Goal: Task Accomplishment & Management: Use online tool/utility

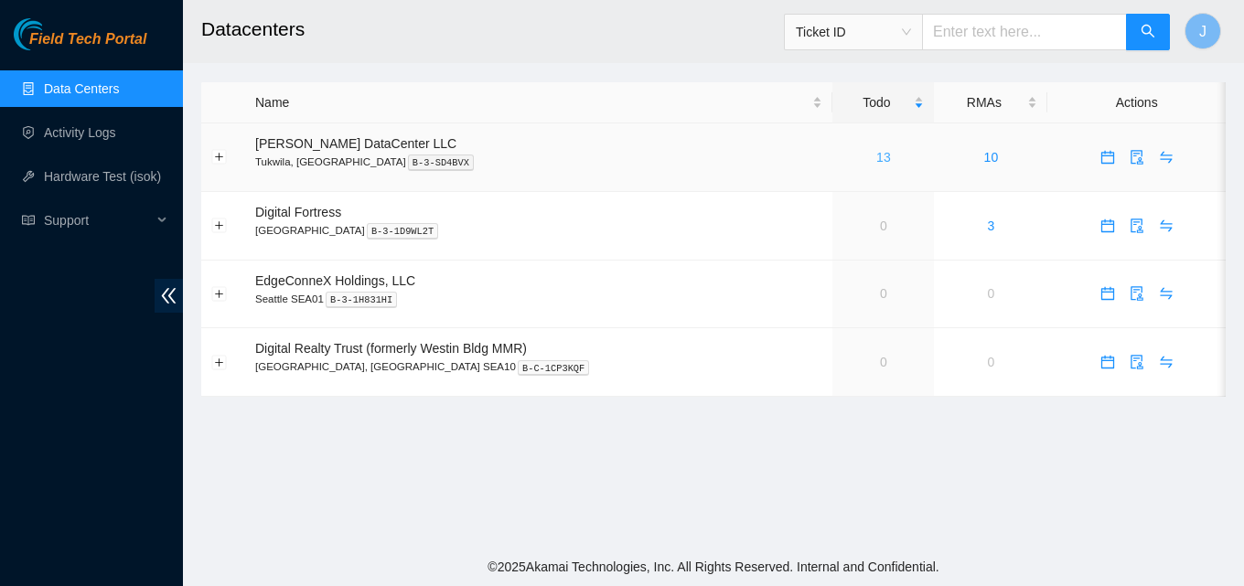
click at [876, 158] on link "13" at bounding box center [883, 157] width 15 height 15
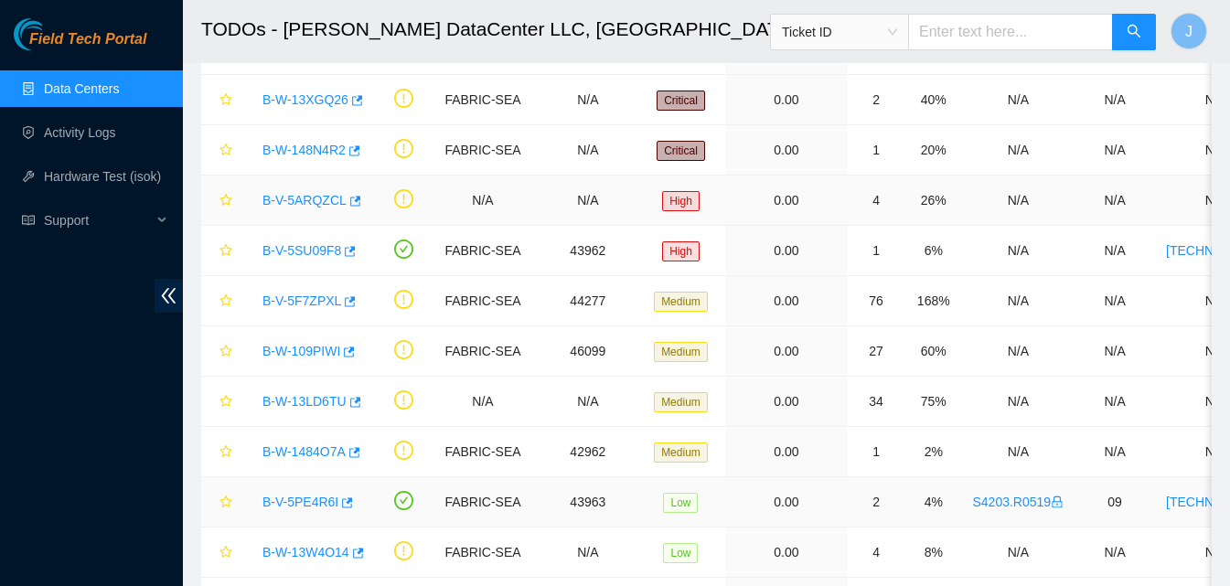
scroll to position [335, 0]
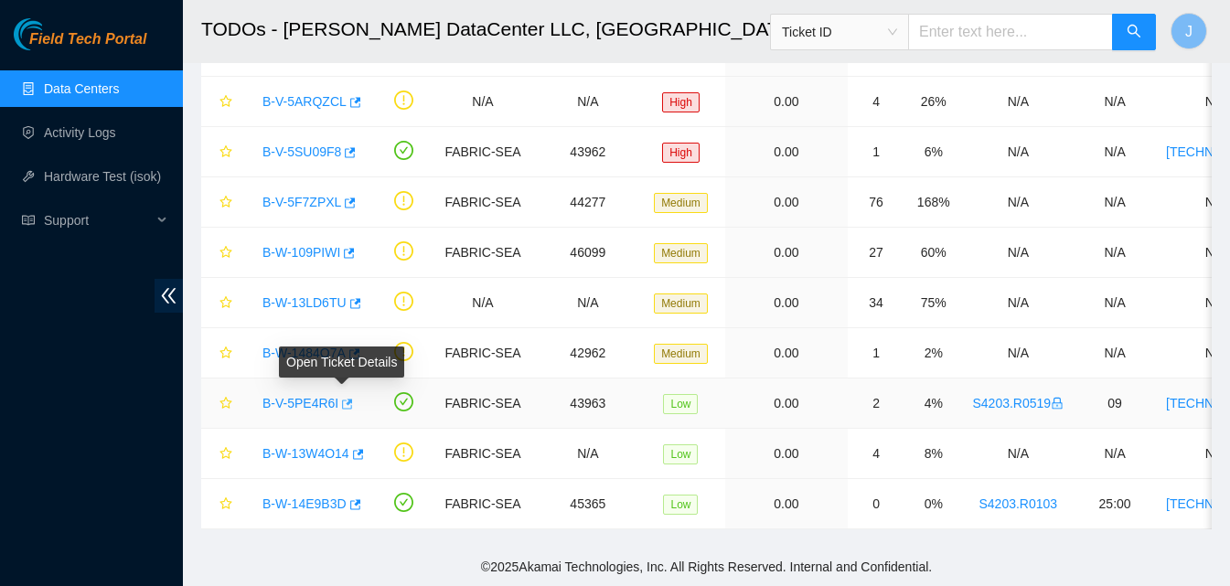
click at [342, 399] on icon "button" at bounding box center [347, 404] width 11 height 10
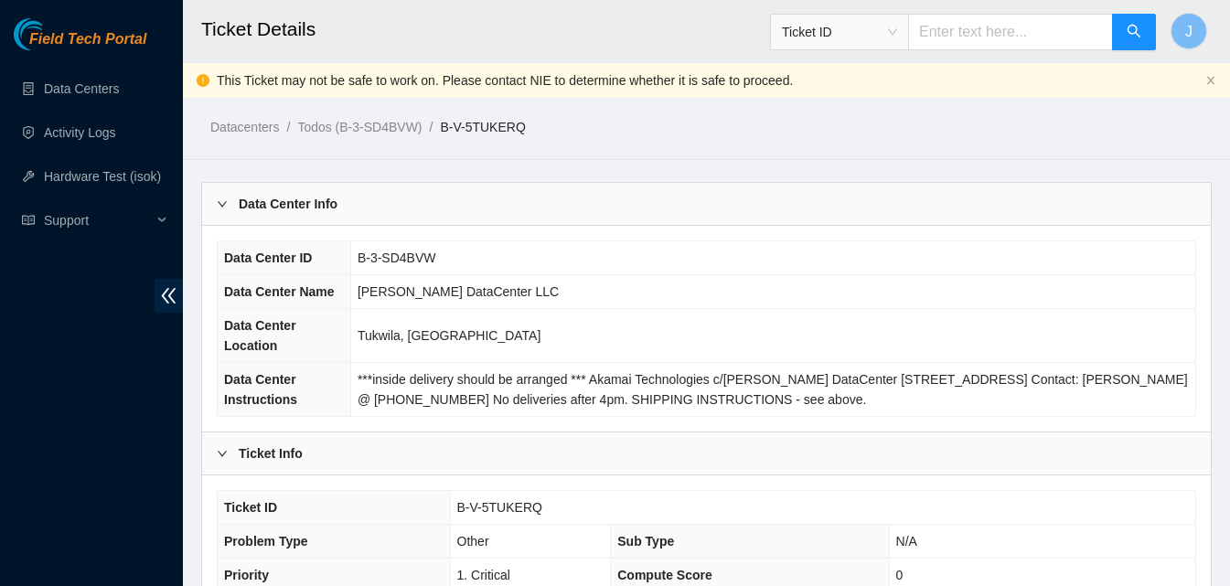
scroll to position [549, 0]
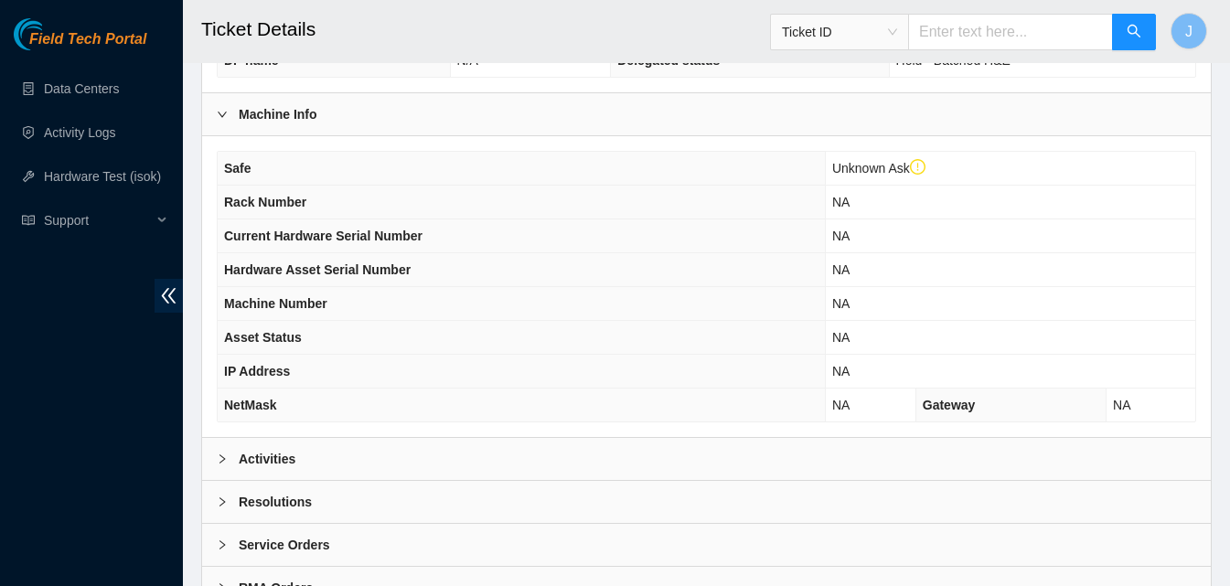
click at [565, 446] on div "Activities" at bounding box center [706, 459] width 1009 height 42
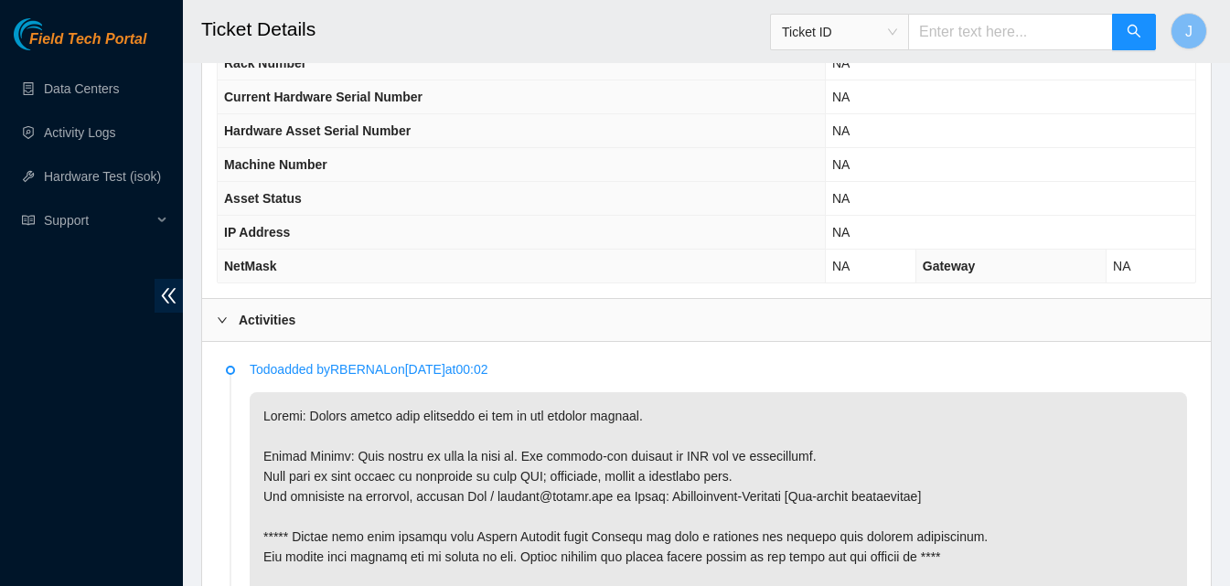
scroll to position [823, 0]
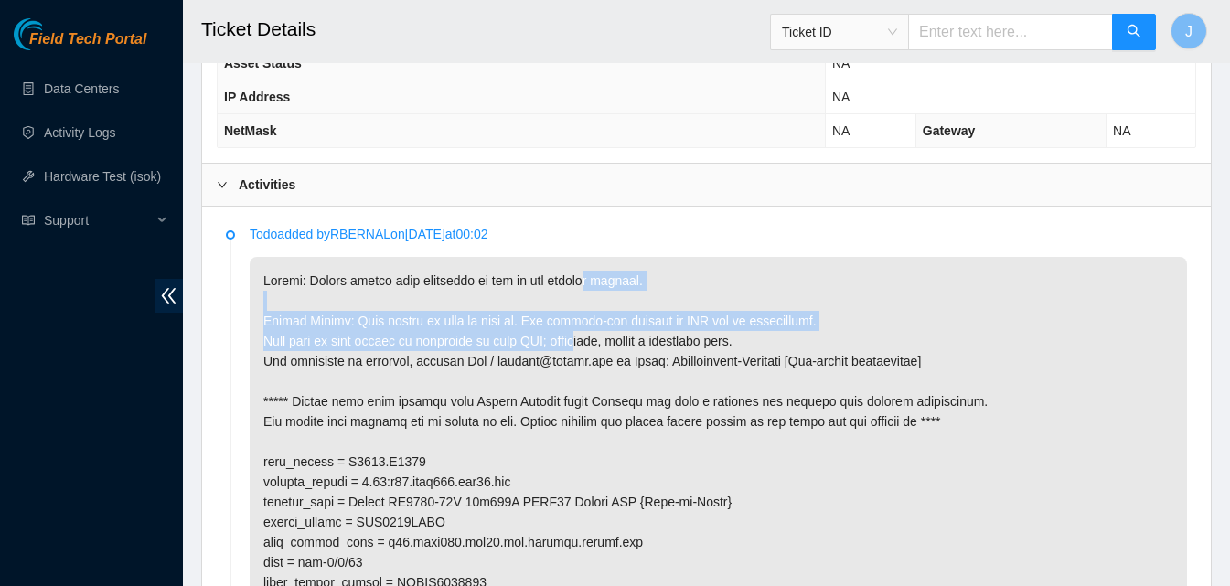
drag, startPoint x: 576, startPoint y: 287, endPoint x: 566, endPoint y: 332, distance: 45.9
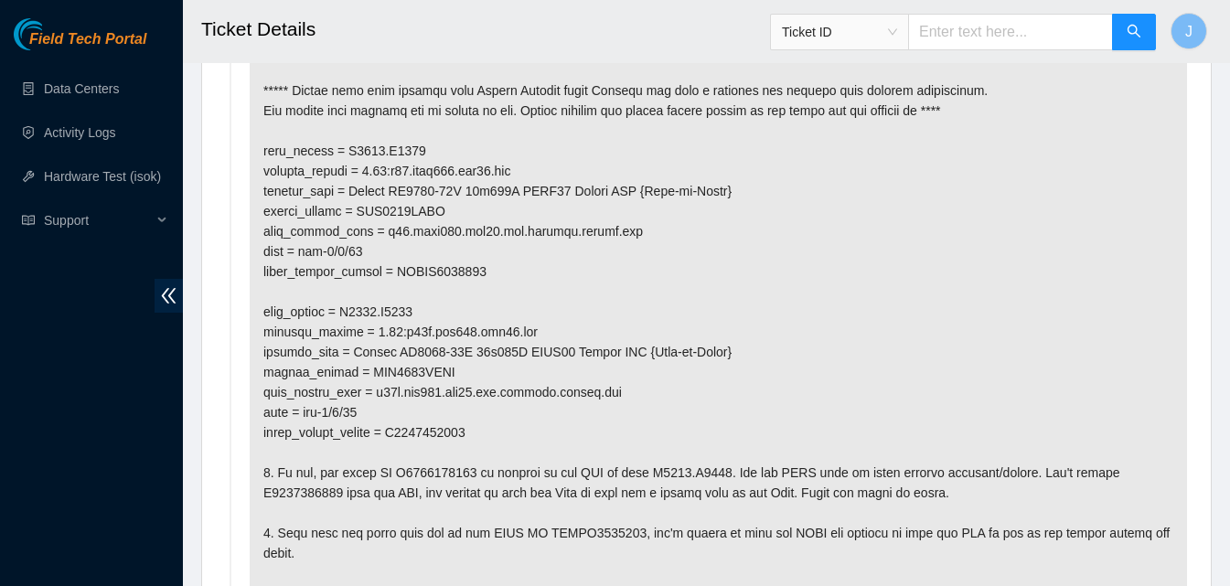
scroll to position [1148, 0]
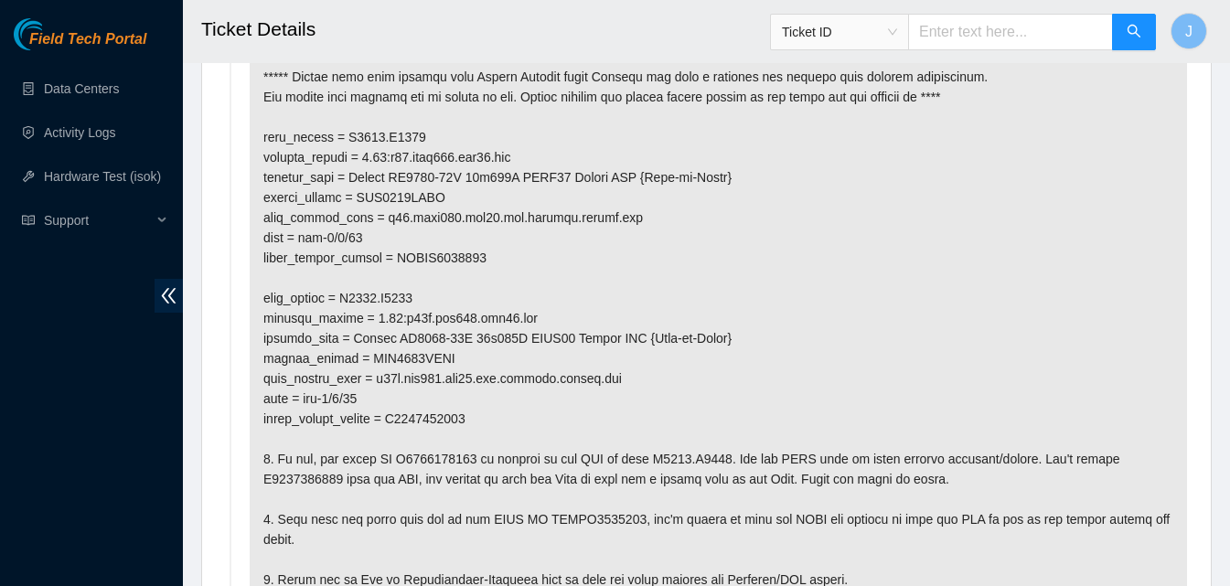
click at [695, 251] on p at bounding box center [718, 318] width 937 height 772
click at [642, 198] on p at bounding box center [718, 318] width 937 height 772
click at [600, 314] on p at bounding box center [718, 318] width 937 height 772
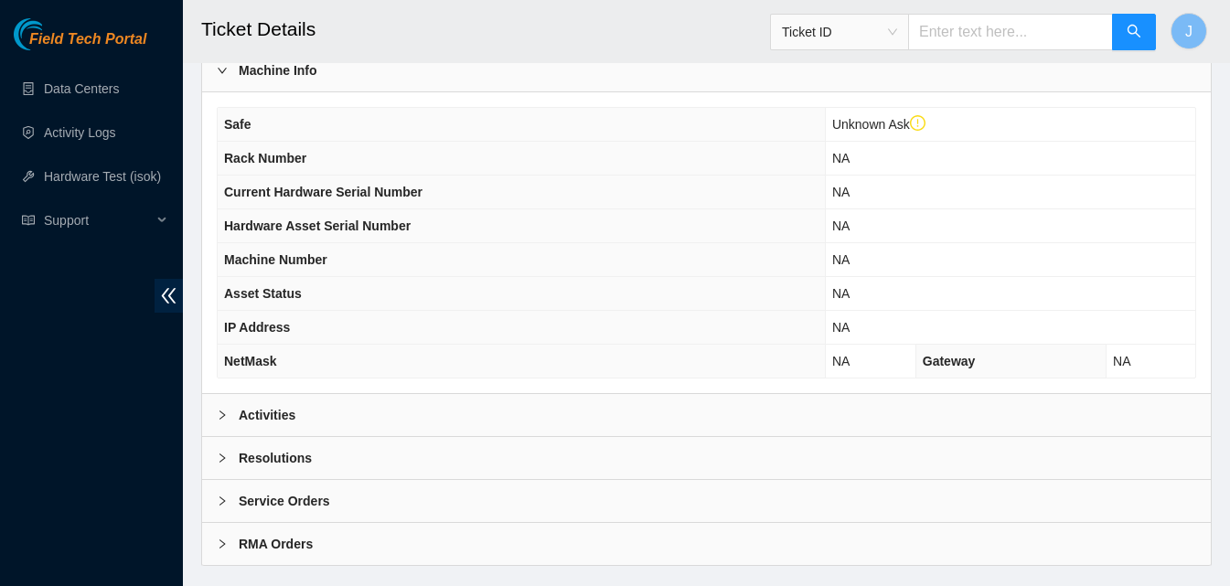
scroll to position [629, 0]
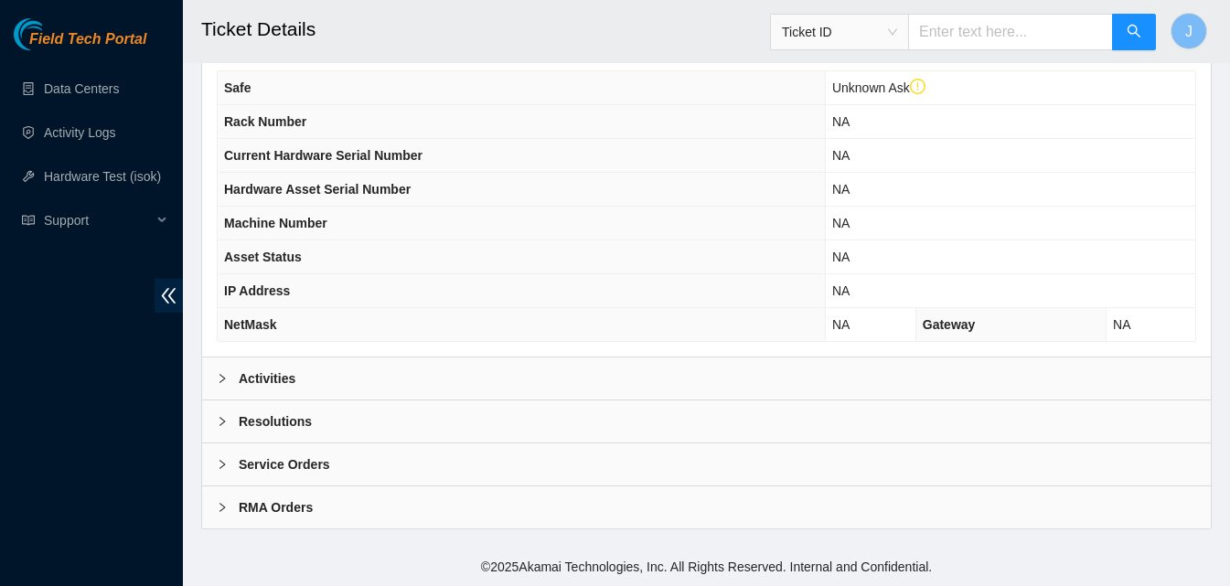
click at [432, 387] on div "Activities" at bounding box center [706, 379] width 1009 height 42
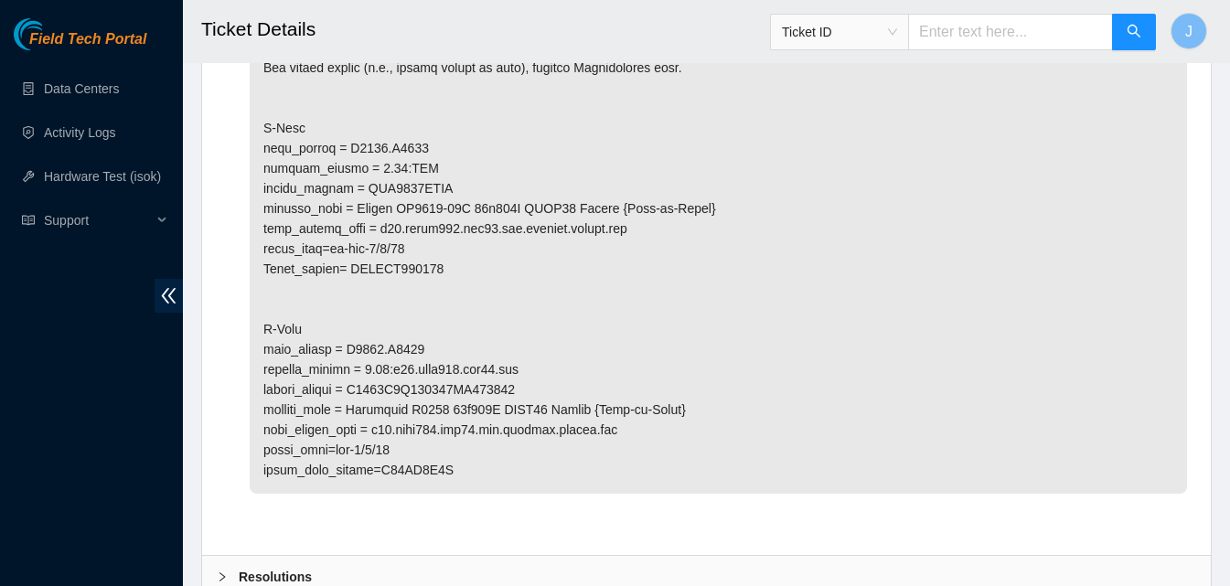
scroll to position [1141, 0]
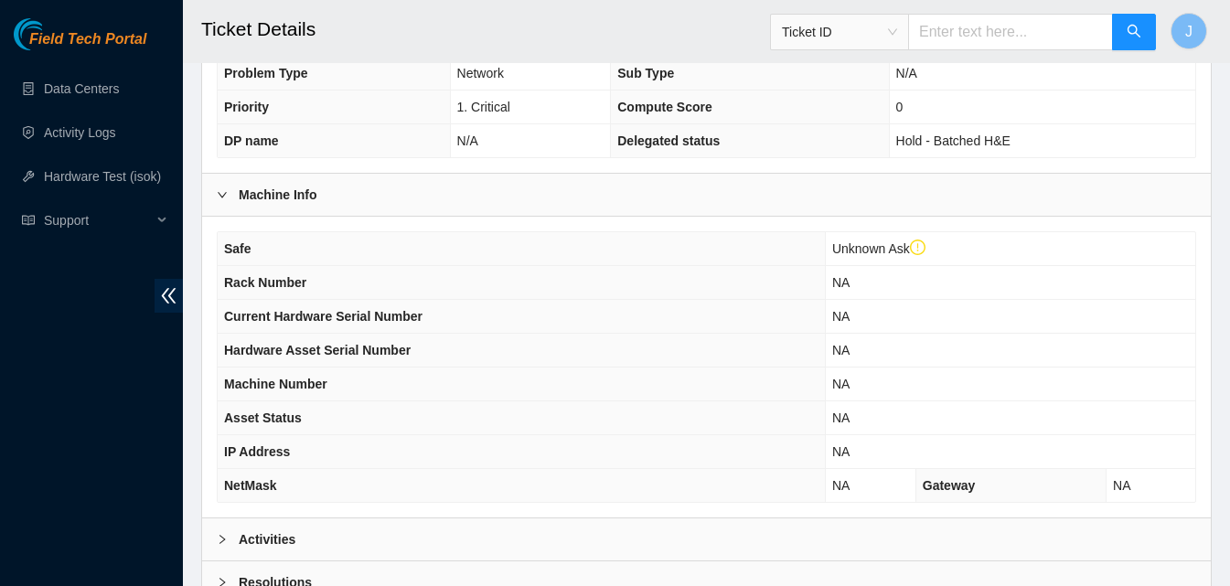
scroll to position [629, 0]
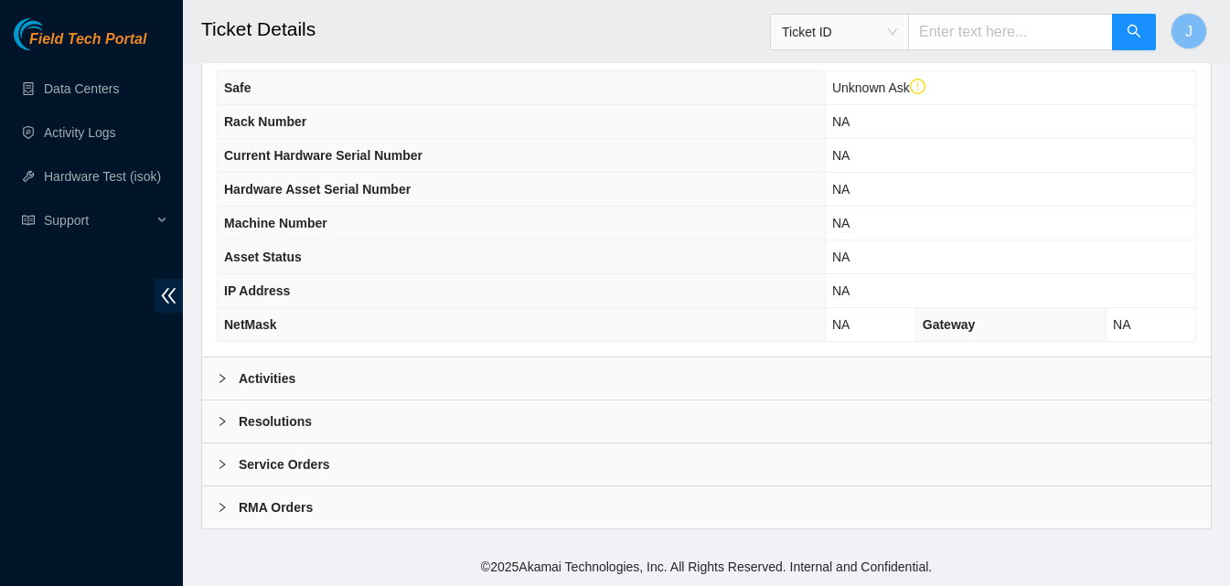
click at [522, 390] on div "Activities" at bounding box center [706, 379] width 1009 height 42
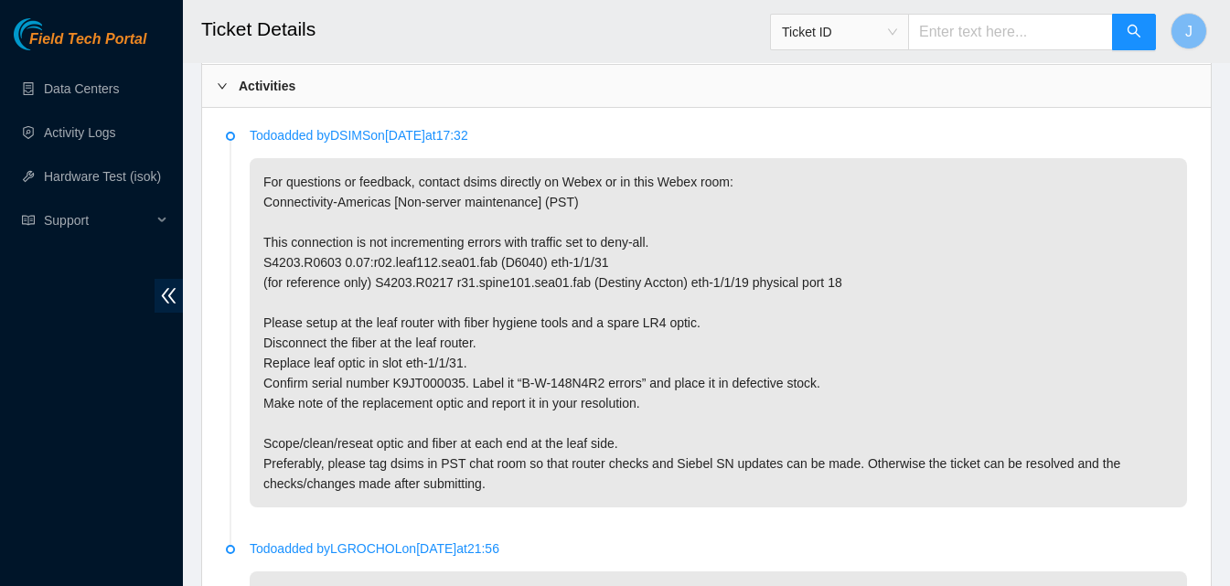
scroll to position [885, 0]
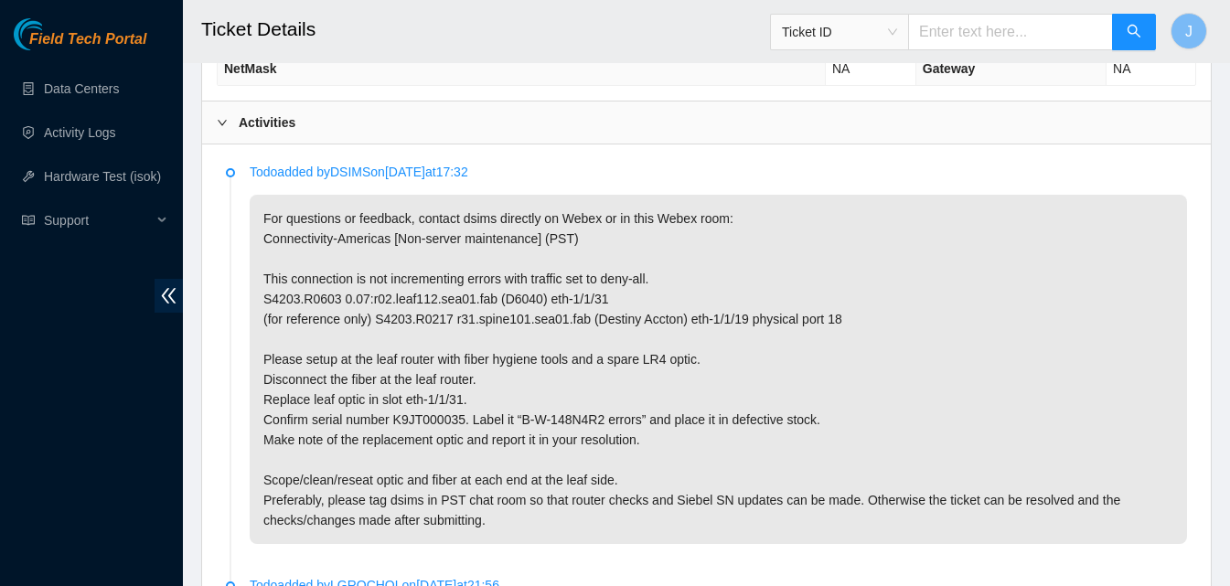
click at [446, 324] on p "For questions or feedback, contact dsims directly on Webex or in this Webex roo…" at bounding box center [718, 369] width 937 height 349
click at [470, 409] on p "For questions or feedback, contact dsims directly on Webex or in this Webex roo…" at bounding box center [718, 369] width 937 height 349
drag, startPoint x: 465, startPoint y: 405, endPoint x: 341, endPoint y: 396, distance: 124.7
click at [341, 396] on p "For questions or feedback, contact dsims directly on Webex or in this Webex roo…" at bounding box center [718, 369] width 937 height 349
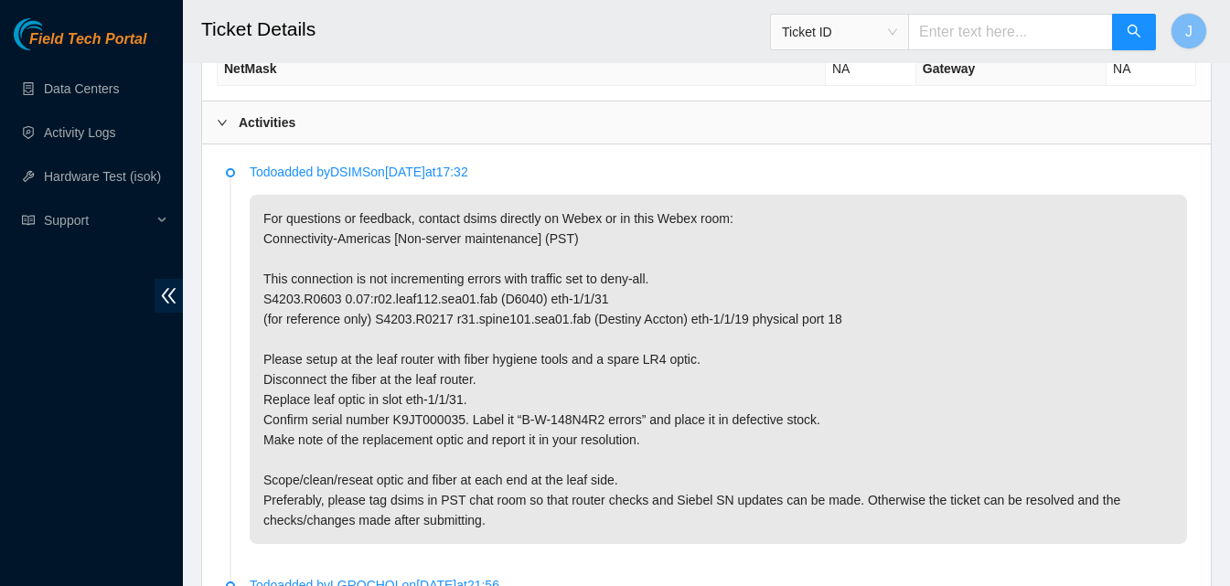
click at [490, 297] on p "For questions or feedback, contact dsims directly on Webex or in this Webex roo…" at bounding box center [718, 369] width 937 height 349
click at [588, 283] on p "For questions or feedback, contact dsims directly on Webex or in this Webex roo…" at bounding box center [718, 369] width 937 height 349
click at [499, 393] on p "For questions or feedback, contact dsims directly on Webex or in this Webex roo…" at bounding box center [718, 369] width 937 height 349
drag, startPoint x: 480, startPoint y: 496, endPoint x: 665, endPoint y: 488, distance: 184.9
click at [665, 488] on p "For questions or feedback, contact dsims directly on Webex or in this Webex roo…" at bounding box center [718, 369] width 937 height 349
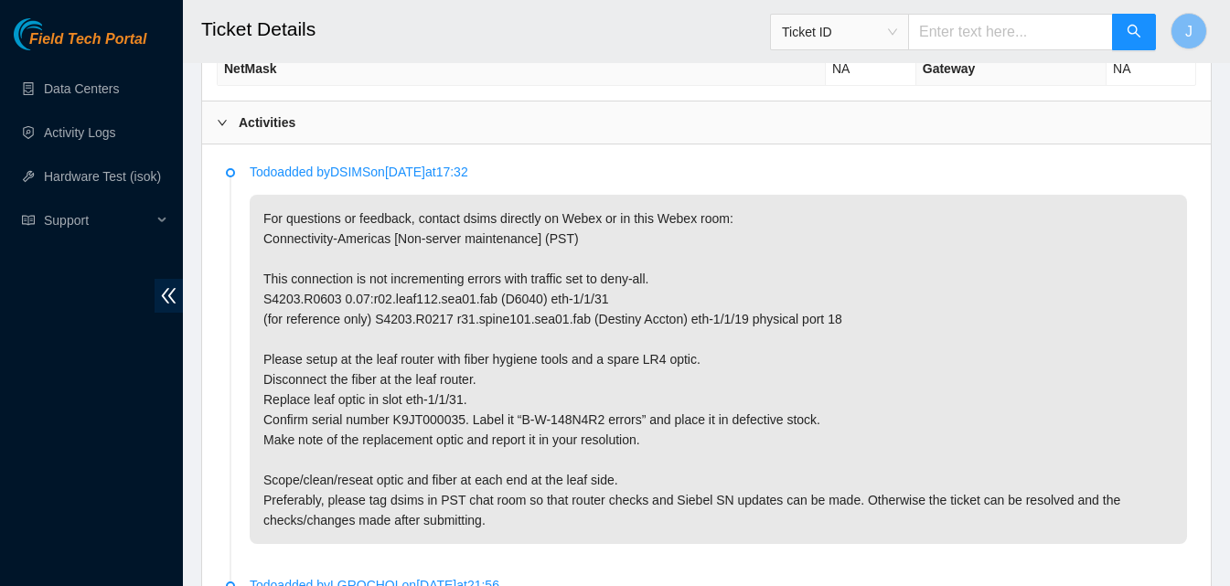
click at [1103, 258] on p "For questions or feedback, contact dsims directly on Webex or in this Webex roo…" at bounding box center [718, 369] width 937 height 349
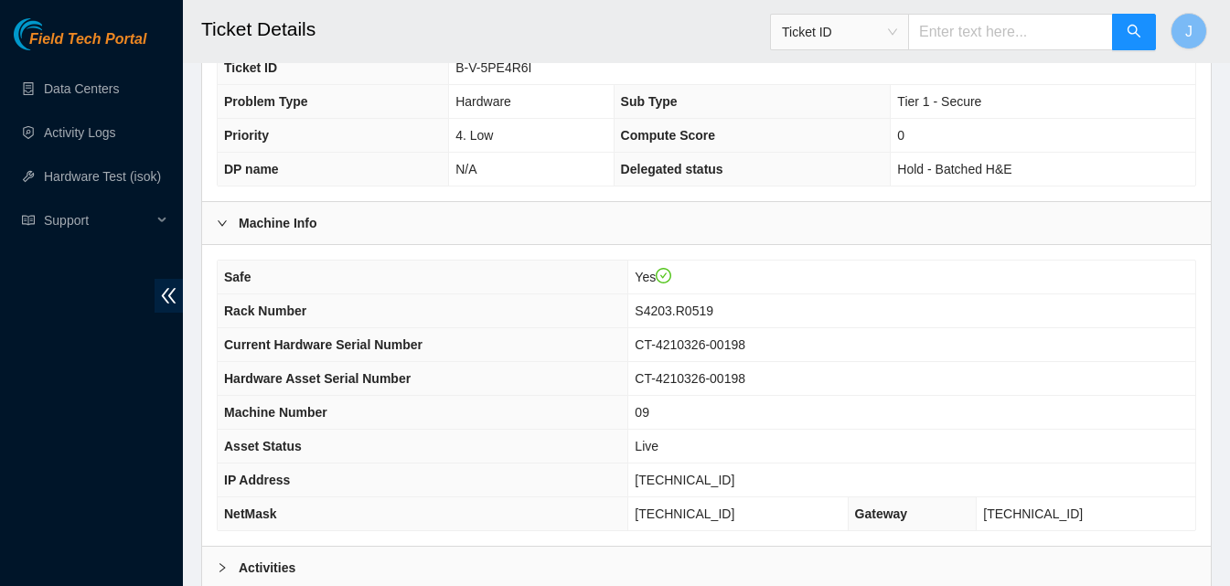
scroll to position [594, 0]
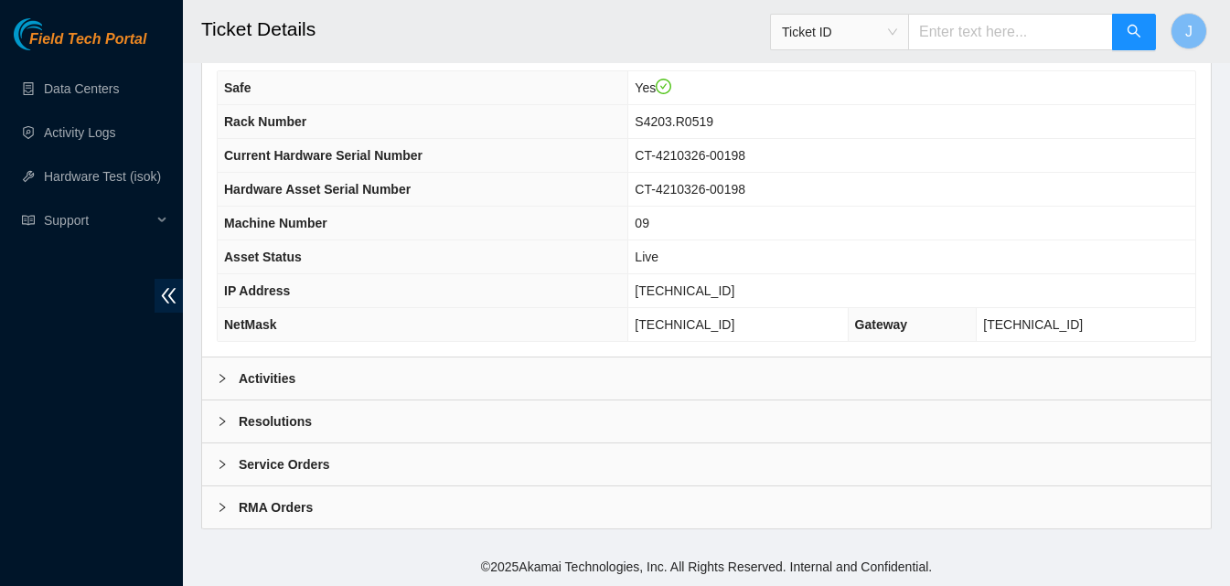
click at [884, 369] on div "Activities" at bounding box center [706, 379] width 1009 height 42
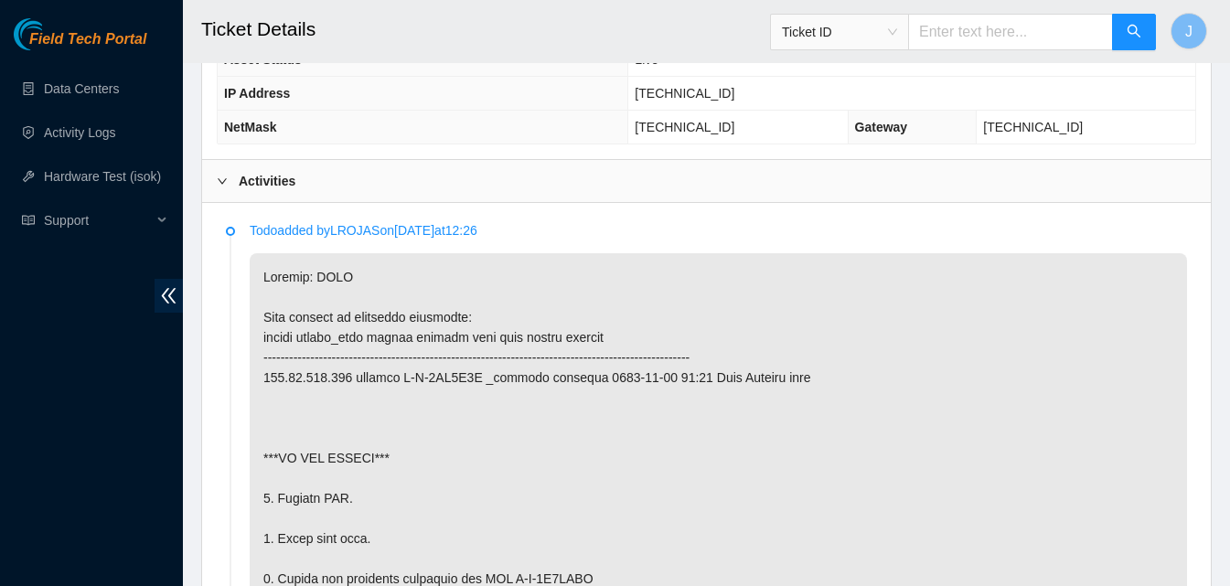
scroll to position [979, 0]
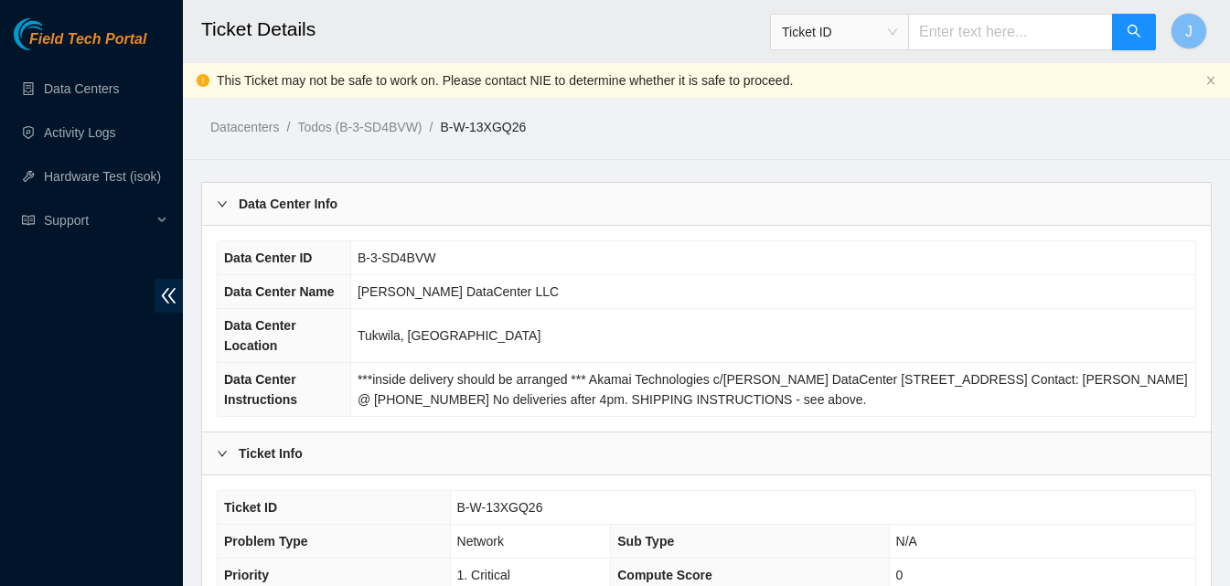
scroll to position [1141, 0]
